Goal: Transaction & Acquisition: Purchase product/service

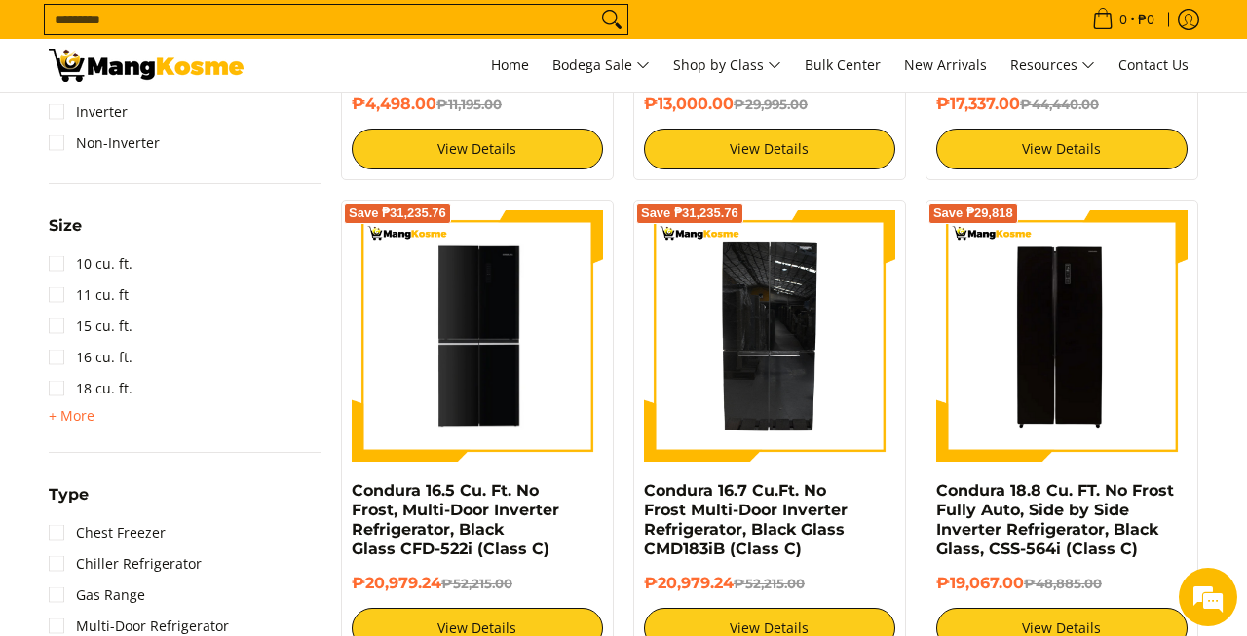
scroll to position [1208, 0]
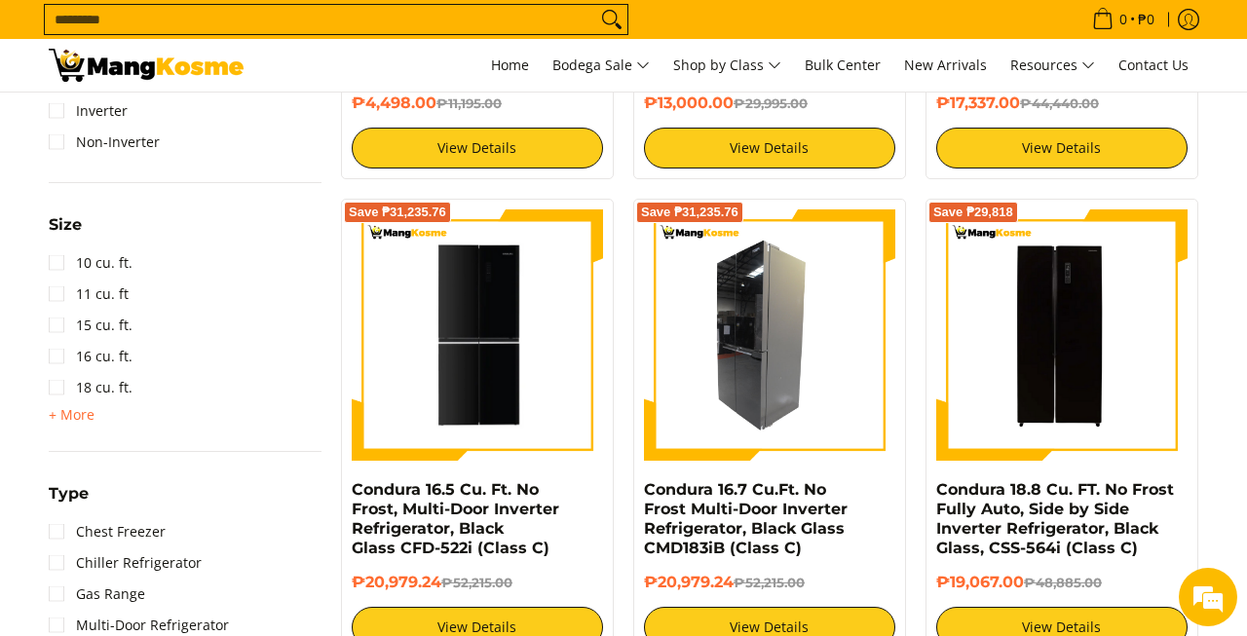
click at [753, 374] on img at bounding box center [769, 334] width 251 height 251
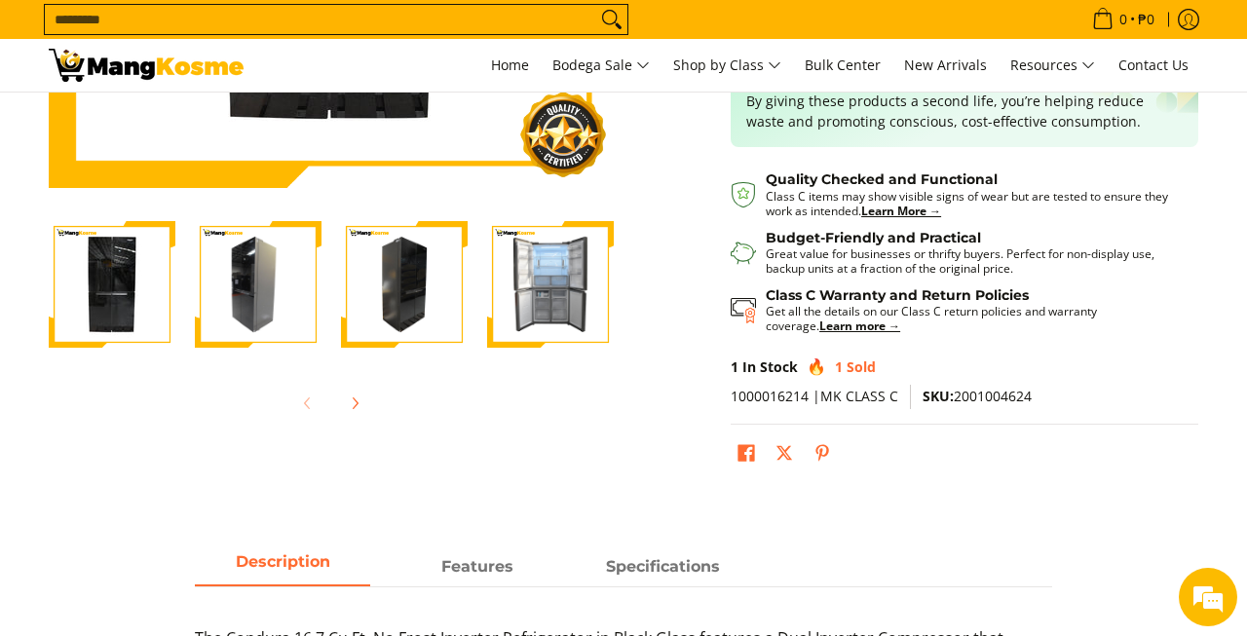
scroll to position [475, 0]
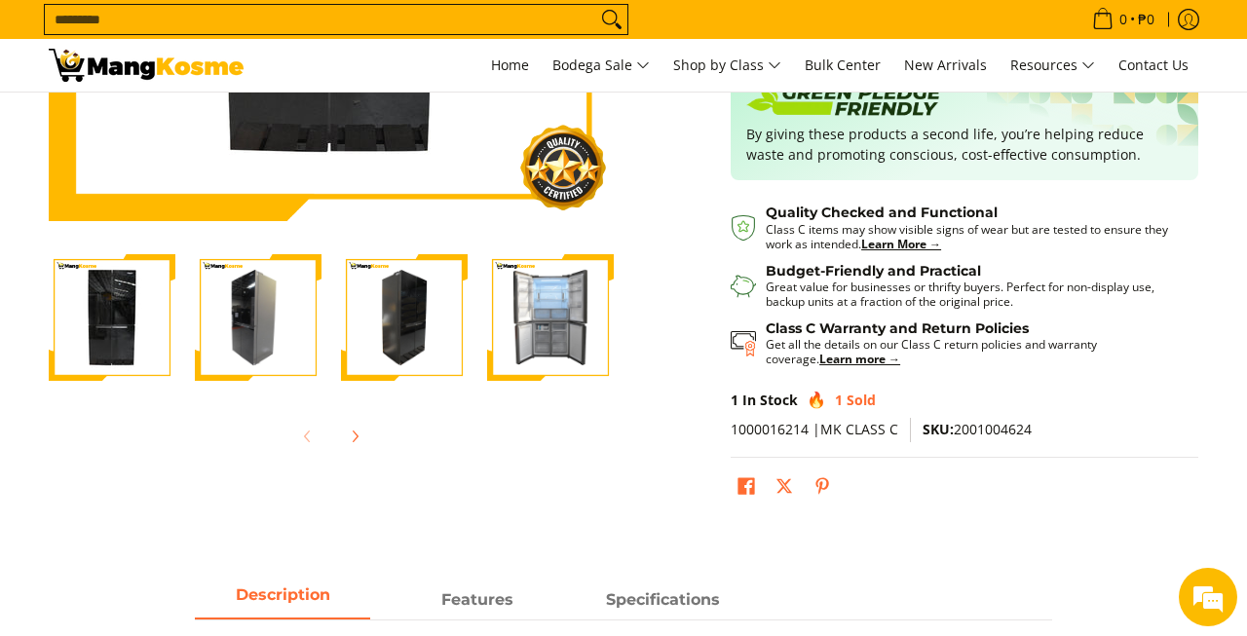
click at [261, 321] on img "Condura 16.7 Cu.Ft. No Frost Multi-Door Inverter Refrigerator, Black Glass CMD1…" at bounding box center [258, 317] width 127 height 127
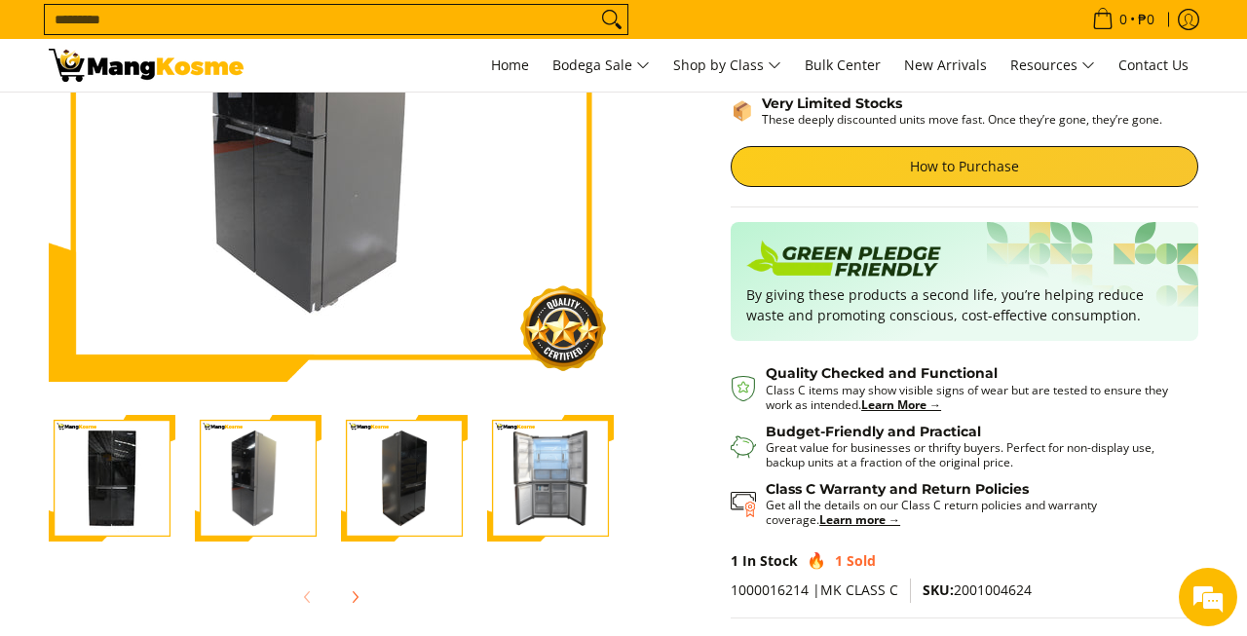
scroll to position [319, 0]
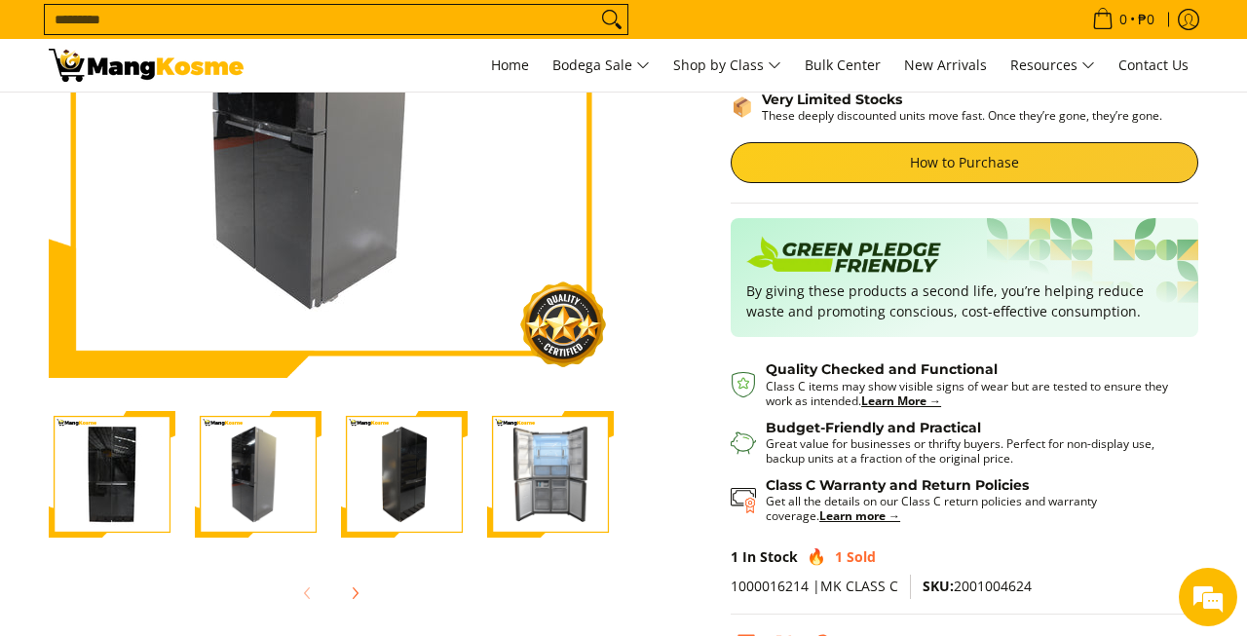
click at [560, 480] on img "Condura 16.7 Cu.Ft. No Frost Multi-Door Inverter Refrigerator, Black Glass CMD1…" at bounding box center [550, 474] width 127 height 127
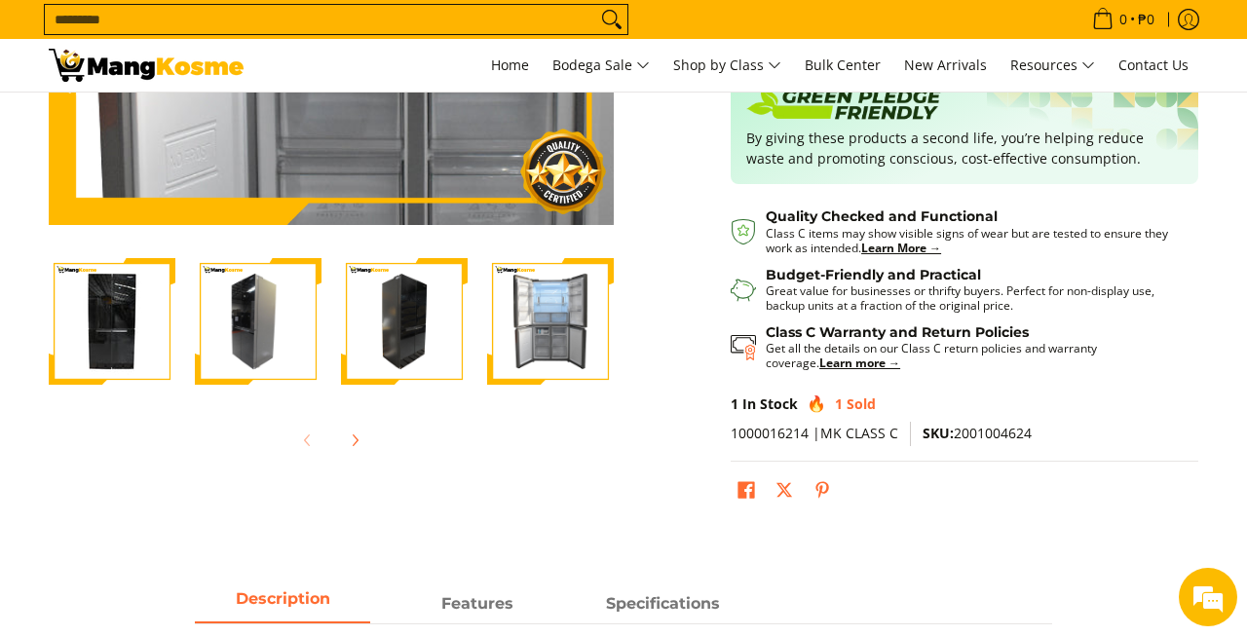
scroll to position [473, 0]
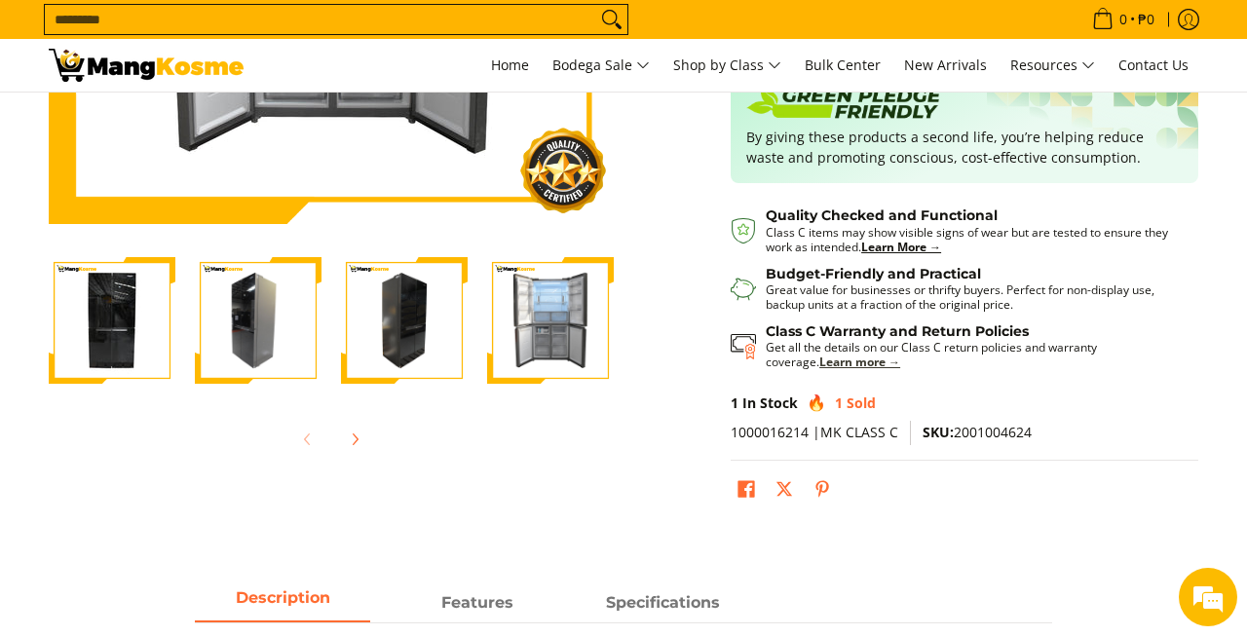
click at [819, 364] on strong "Learn more →" at bounding box center [859, 362] width 81 height 17
